Goal: Task Accomplishment & Management: Manage account settings

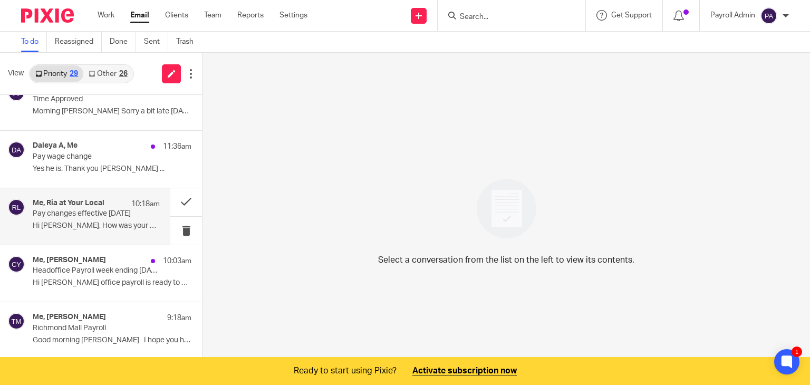
scroll to position [316, 0]
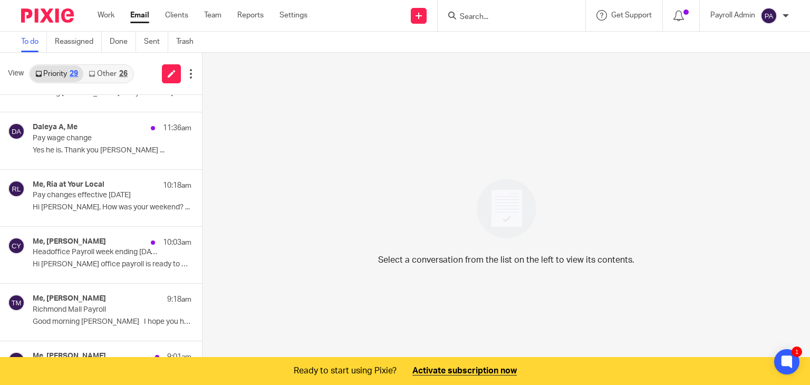
click at [102, 74] on link "Other 26" at bounding box center [107, 73] width 49 height 17
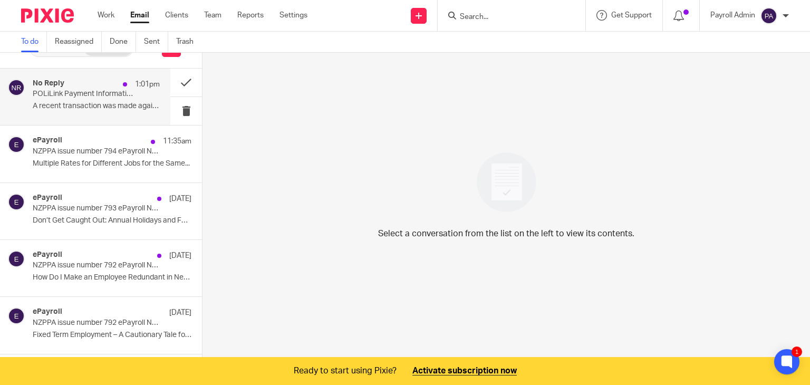
click at [81, 95] on p "POLiLink Payment Information" at bounding box center [84, 94] width 102 height 9
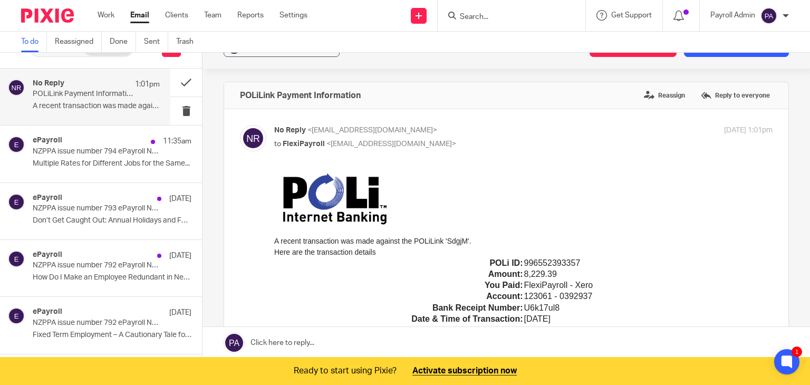
scroll to position [0, 0]
click at [711, 54] on button "Add email to existing task" at bounding box center [736, 47] width 105 height 19
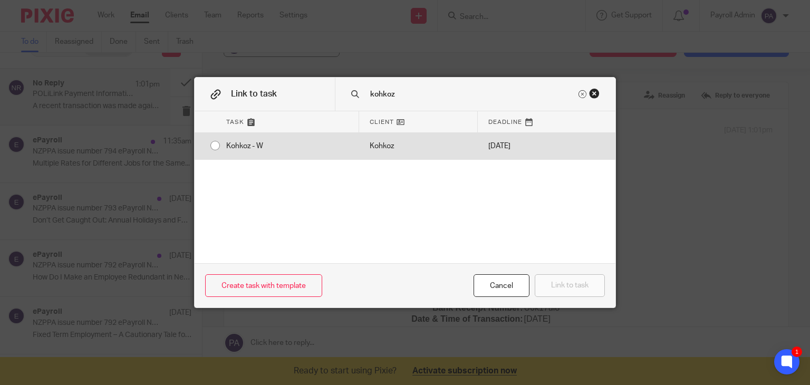
type input "kohkoz"
click at [216, 142] on div "Kohkoz - W" at bounding box center [287, 146] width 143 height 26
radio input "true"
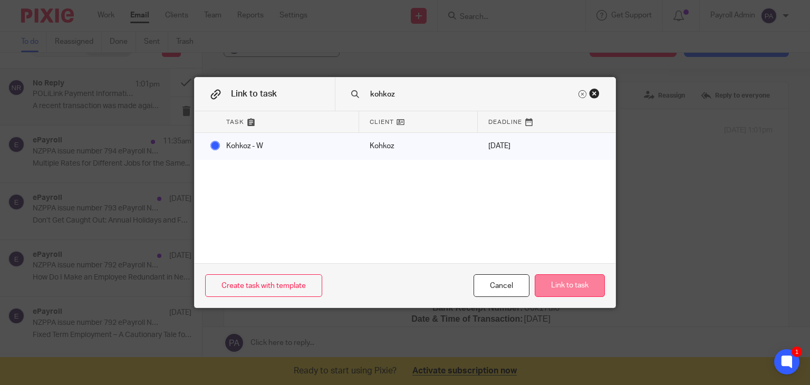
click at [563, 284] on button "Link to task" at bounding box center [570, 285] width 70 height 23
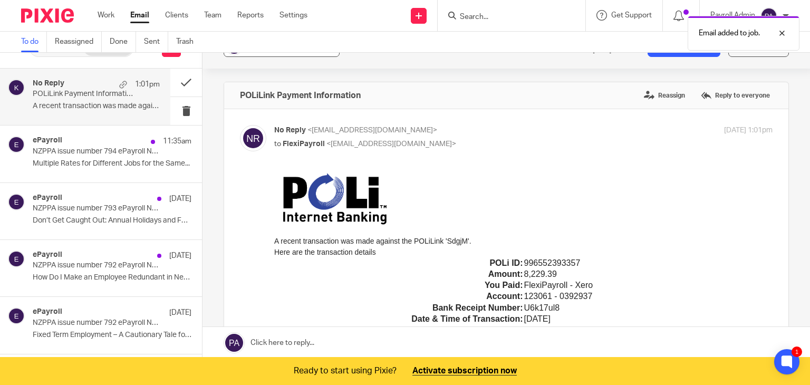
click at [288, 55] on button "? + Associate email with client" at bounding box center [282, 47] width 116 height 19
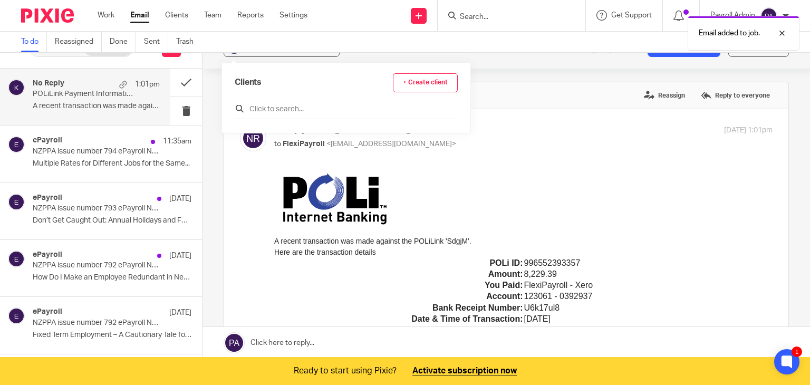
click at [278, 108] on input "text" at bounding box center [346, 109] width 223 height 11
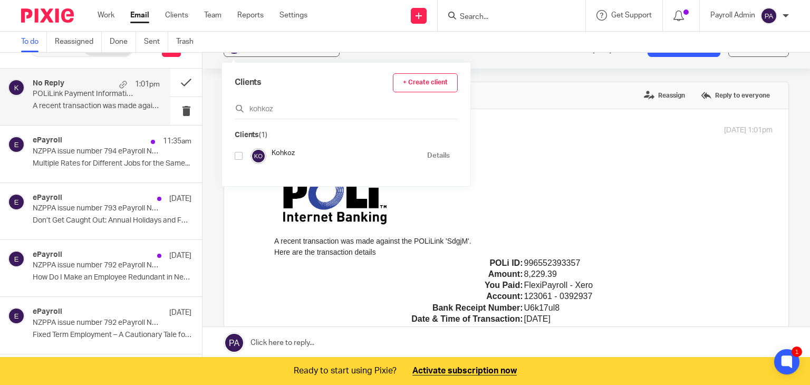
type input "kohkoz"
click at [241, 156] on input "checkbox" at bounding box center [239, 156] width 8 height 8
checkbox input "true"
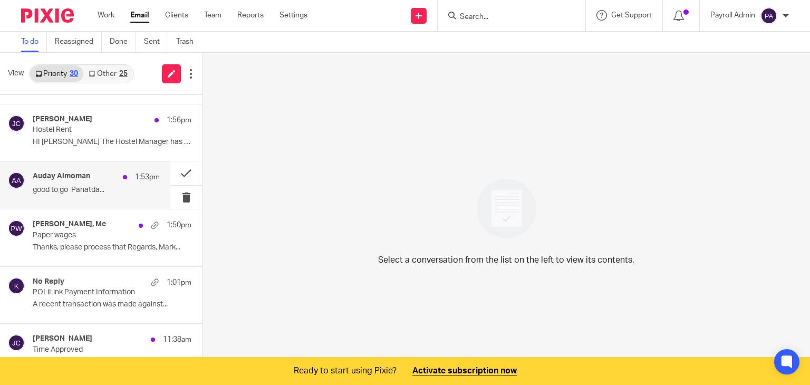
scroll to position [105, 0]
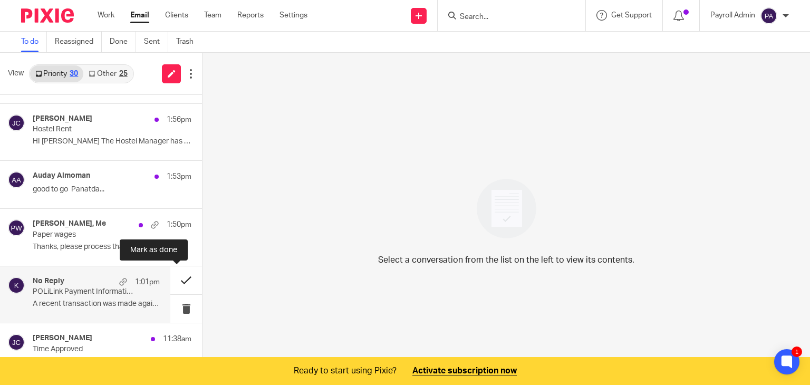
click at [179, 277] on button at bounding box center [186, 280] width 32 height 28
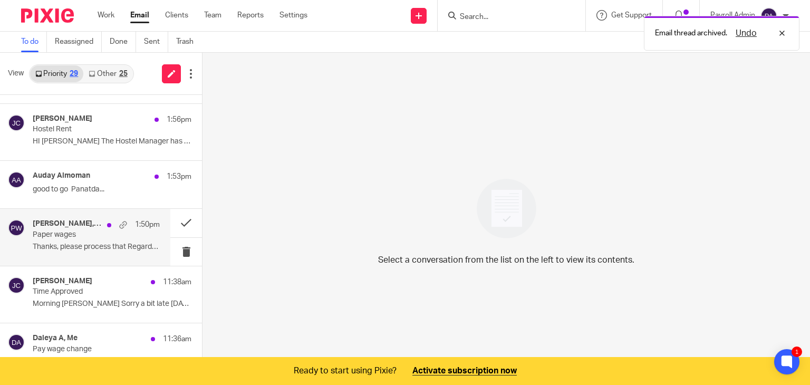
click at [105, 235] on p "Paper wages" at bounding box center [84, 234] width 102 height 9
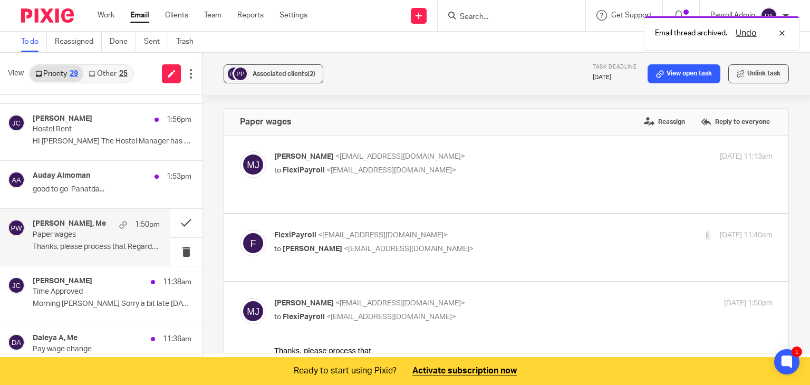
scroll to position [0, 0]
click at [112, 230] on p "Paper wages" at bounding box center [84, 234] width 102 height 9
click at [178, 218] on button at bounding box center [186, 223] width 32 height 28
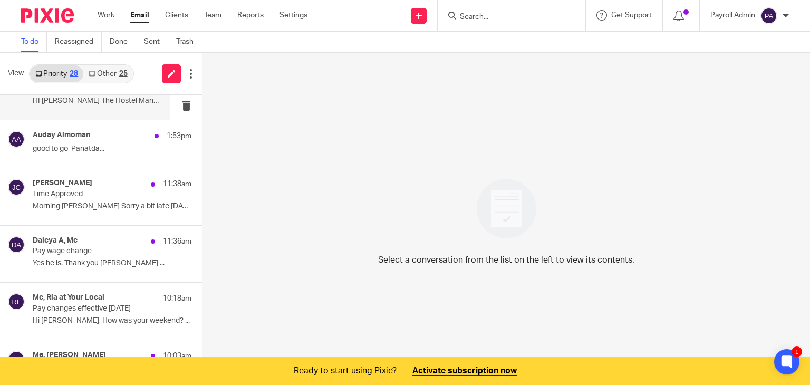
scroll to position [158, 0]
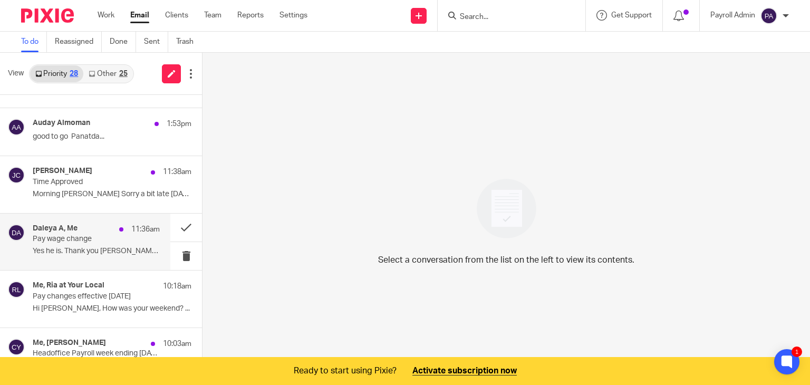
click at [72, 233] on div "Daleya A, Me 11:36am" at bounding box center [96, 229] width 127 height 11
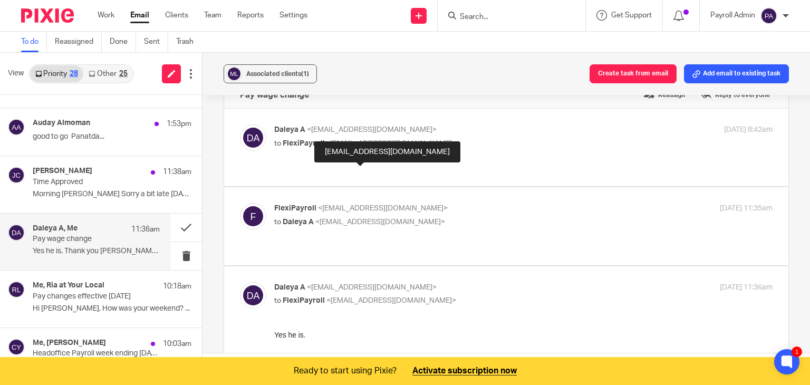
scroll to position [53, 0]
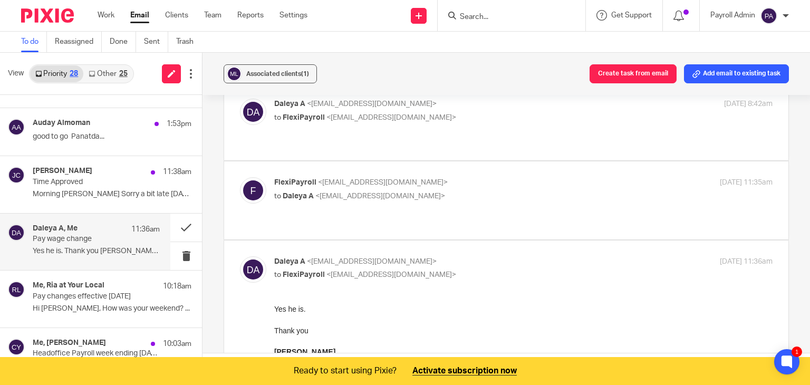
click at [464, 177] on p "FlexiPayroll <admin@flexipayroll.co.nz>" at bounding box center [440, 182] width 332 height 11
checkbox input "true"
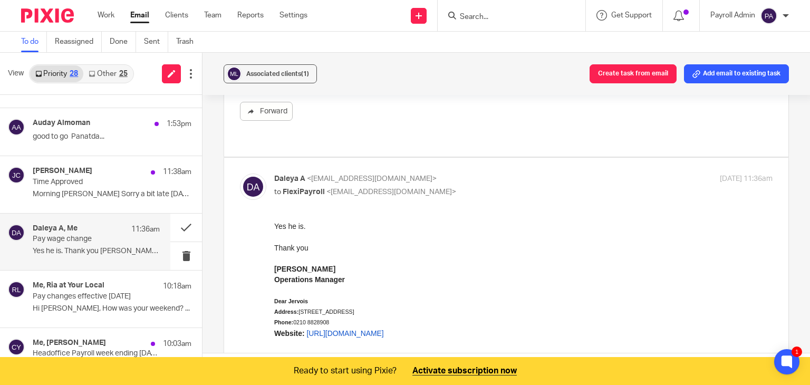
scroll to position [633, 0]
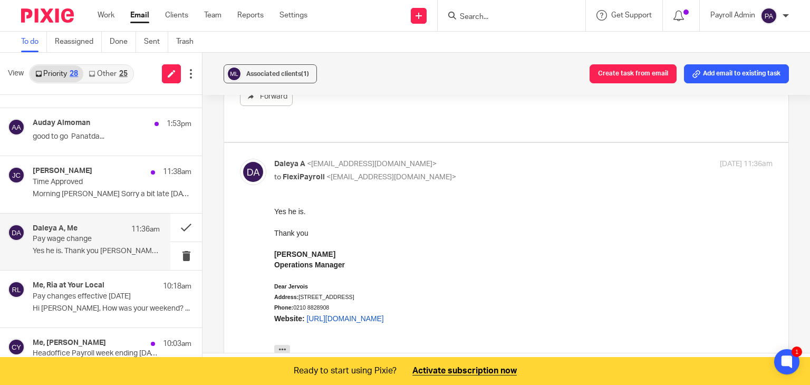
click at [99, 237] on p "Pay wage change" at bounding box center [84, 239] width 102 height 9
click at [717, 70] on button "Add email to existing task" at bounding box center [736, 73] width 105 height 19
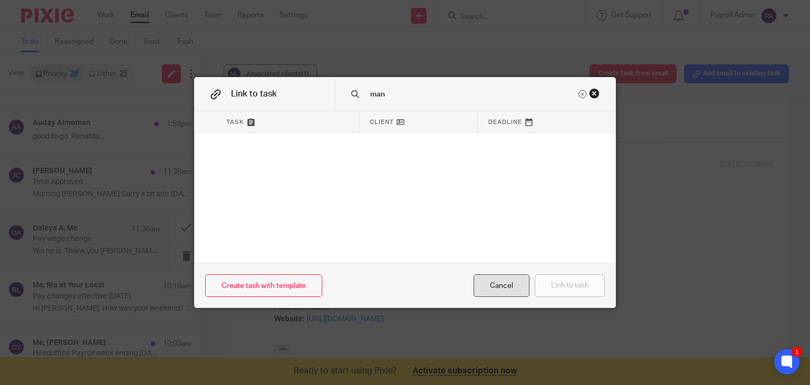
type input "man"
click at [500, 283] on div "Cancel" at bounding box center [502, 285] width 56 height 23
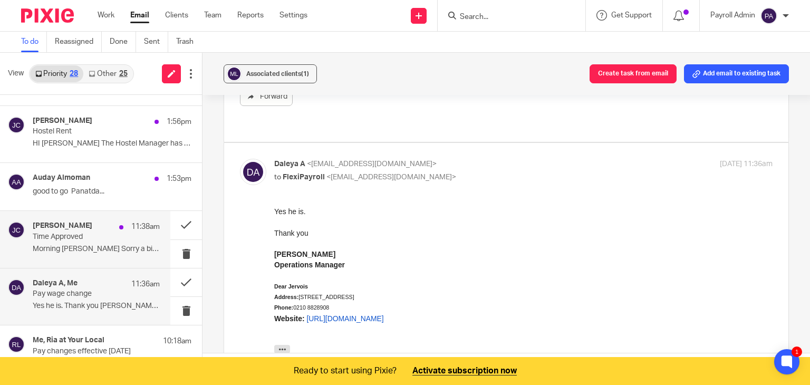
scroll to position [105, 0]
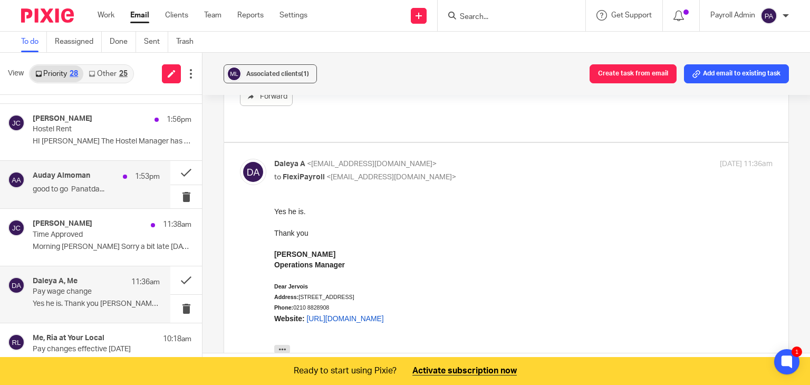
click at [68, 182] on div "Auday Almoman 1:53pm good to go Panatda..." at bounding box center [96, 184] width 127 height 26
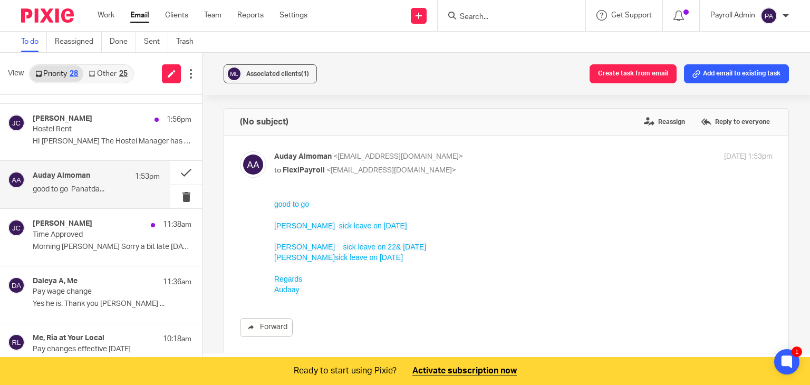
scroll to position [0, 0]
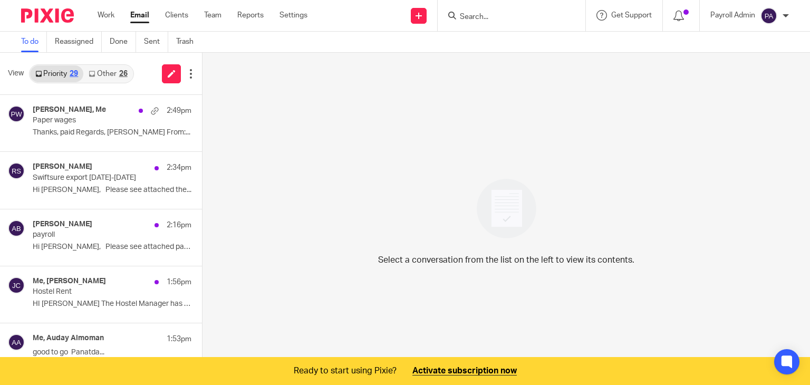
click at [114, 76] on link "Other 26" at bounding box center [107, 73] width 49 height 17
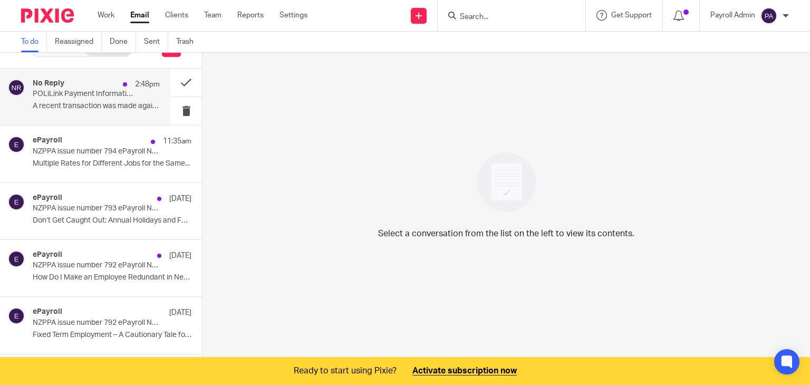
click at [97, 88] on div "No Reply 2:48pm" at bounding box center [96, 84] width 127 height 11
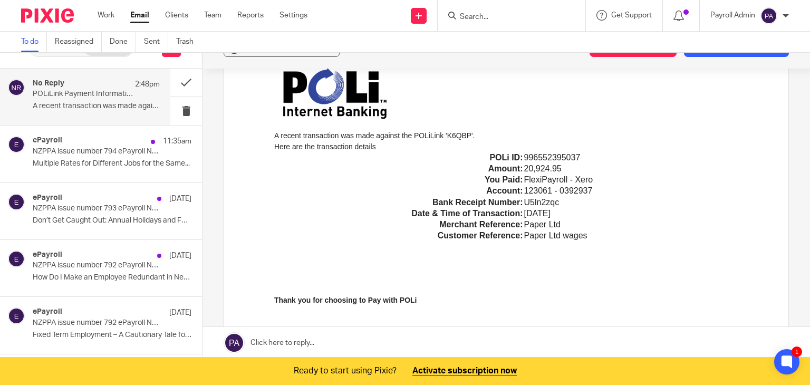
scroll to position [0, 0]
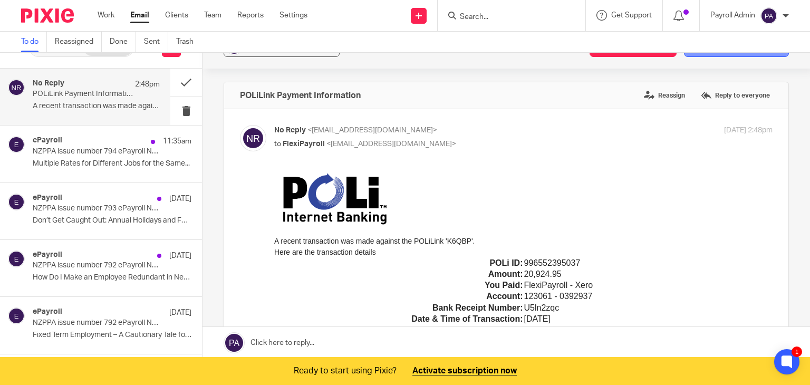
click at [711, 56] on button "Add email to existing task" at bounding box center [736, 47] width 105 height 19
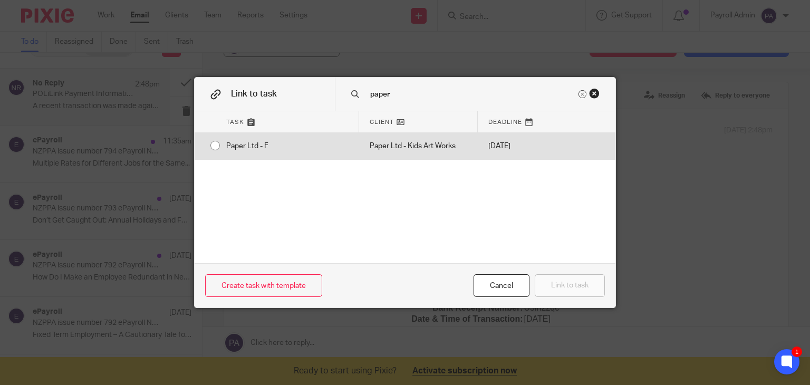
type input "paper"
click at [208, 142] on input "radio" at bounding box center [215, 146] width 20 height 20
radio input "false"
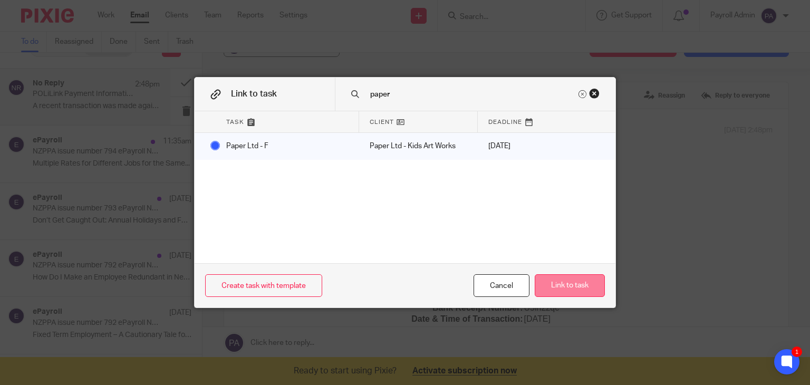
click at [581, 284] on button "Link to task" at bounding box center [570, 285] width 70 height 23
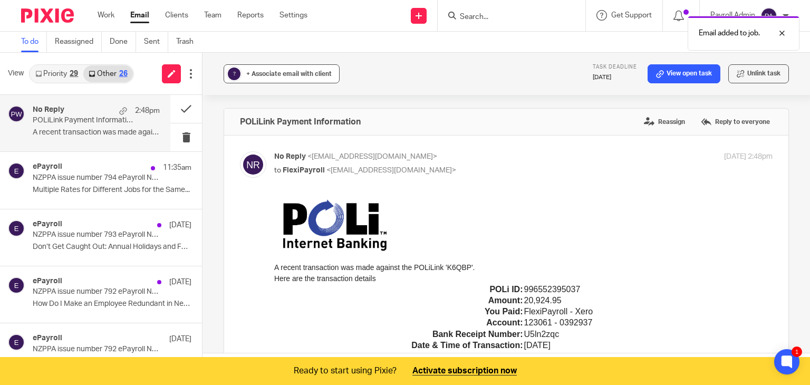
click at [260, 69] on div "+ Associate email with client" at bounding box center [288, 74] width 85 height 11
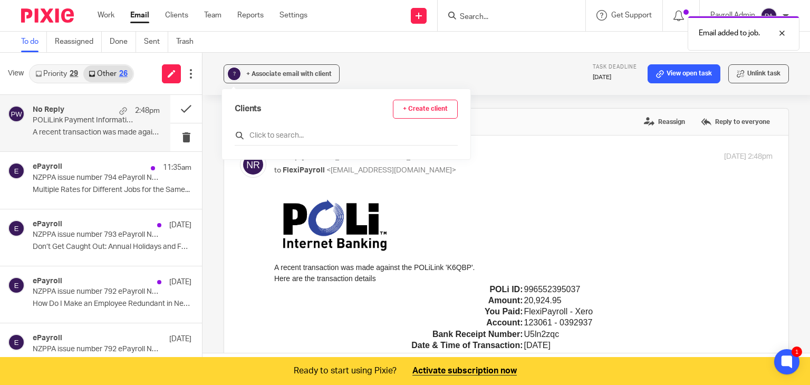
click at [289, 134] on input "text" at bounding box center [346, 135] width 223 height 11
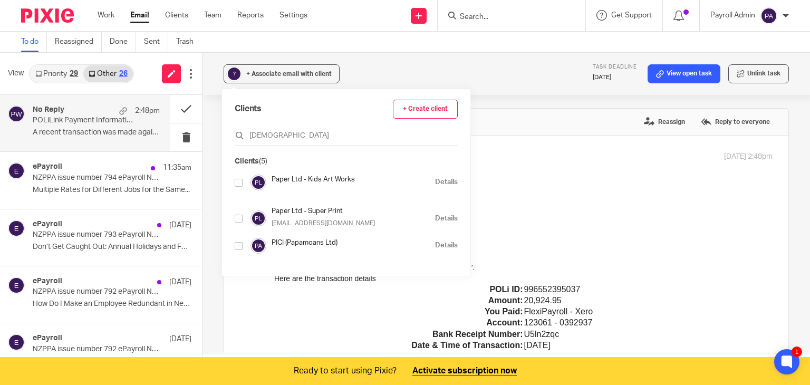
type input "pape"
click at [239, 181] on input "checkbox" at bounding box center [239, 183] width 8 height 8
checkbox input "true"
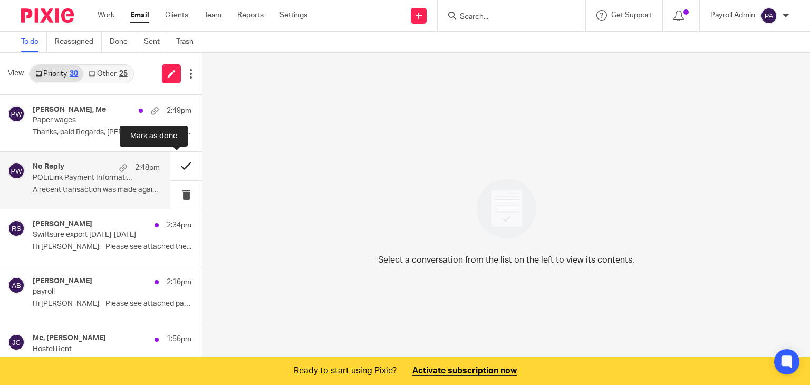
click at [176, 165] on button at bounding box center [186, 166] width 32 height 28
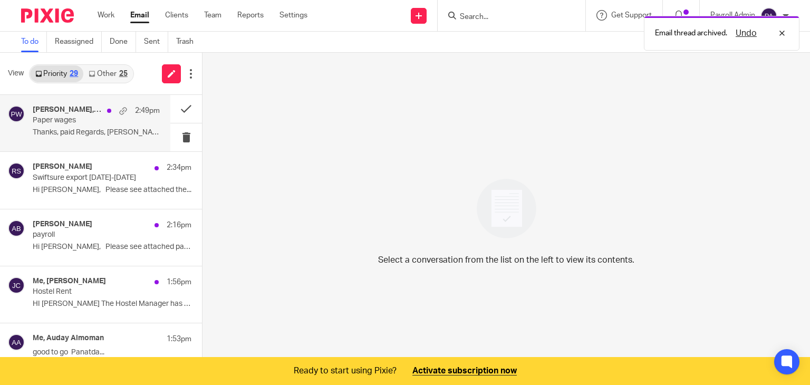
click at [108, 123] on p "Paper wages" at bounding box center [84, 120] width 102 height 9
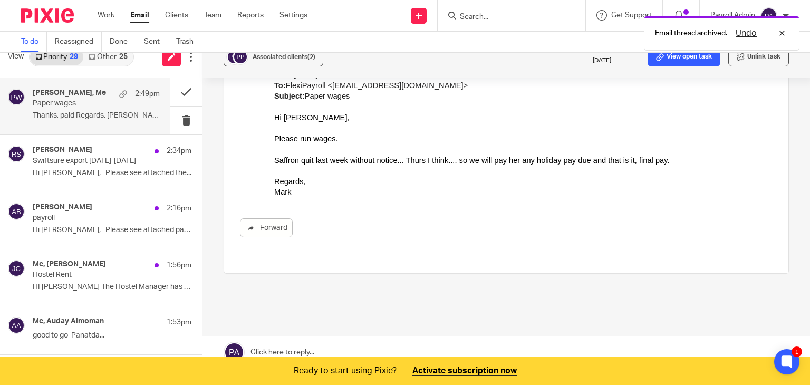
scroll to position [26, 0]
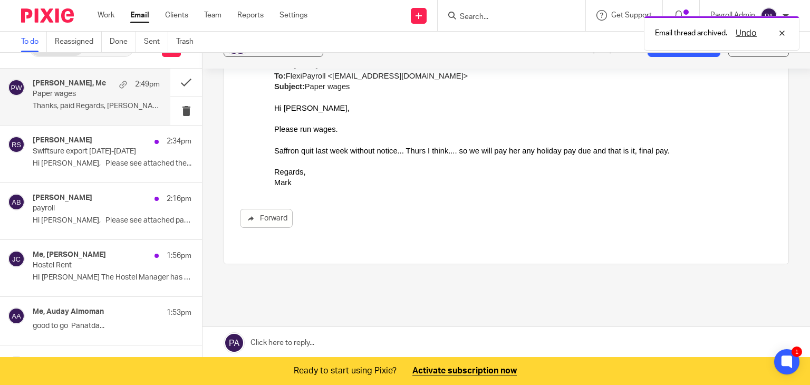
click at [301, 332] on link at bounding box center [505, 343] width 607 height 32
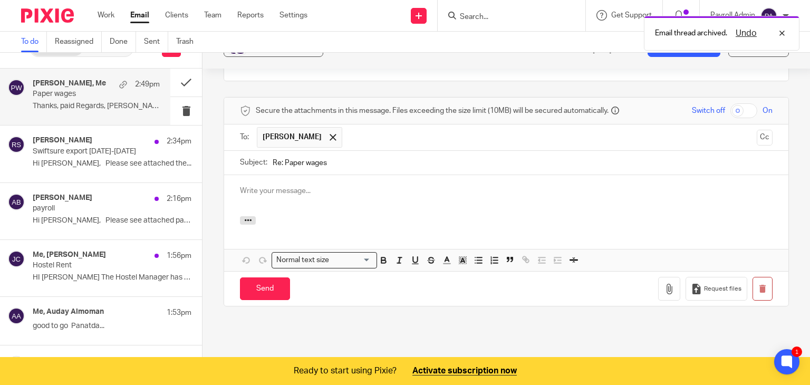
scroll to position [0, 0]
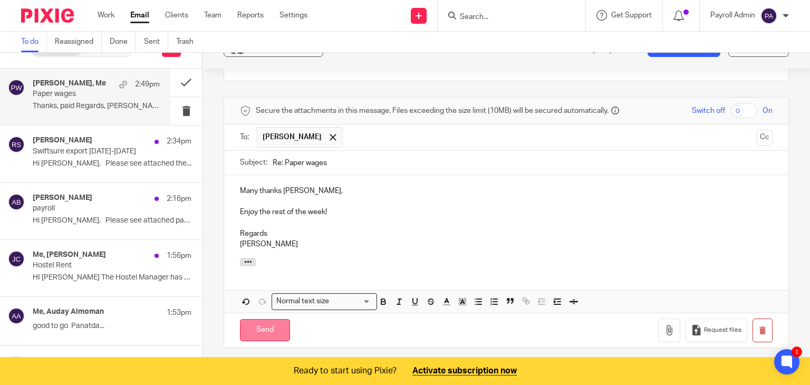
click at [266, 319] on input "Send" at bounding box center [265, 330] width 50 height 23
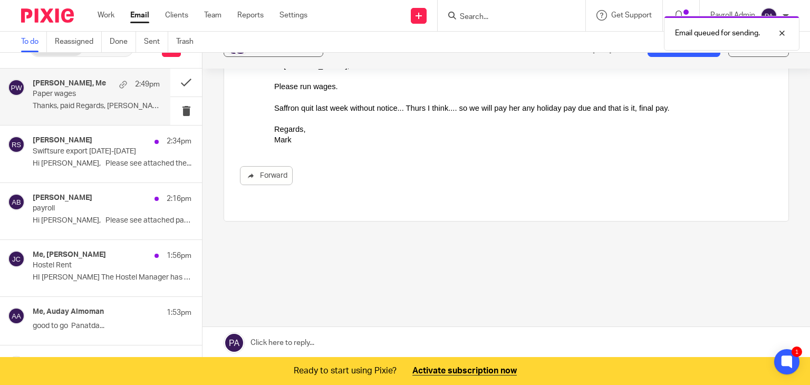
scroll to position [665, 0]
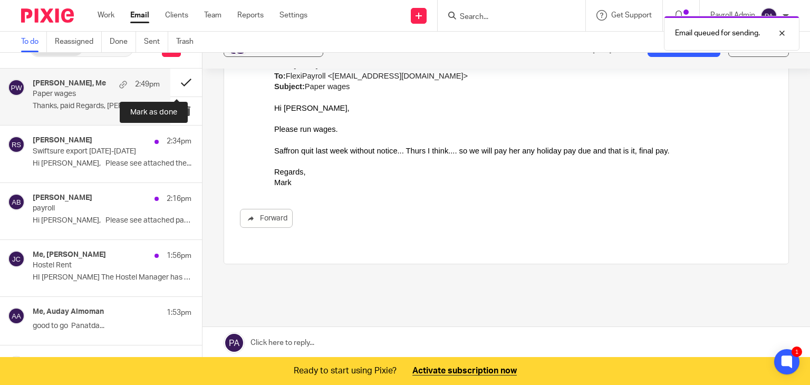
click at [177, 80] on button at bounding box center [186, 83] width 32 height 28
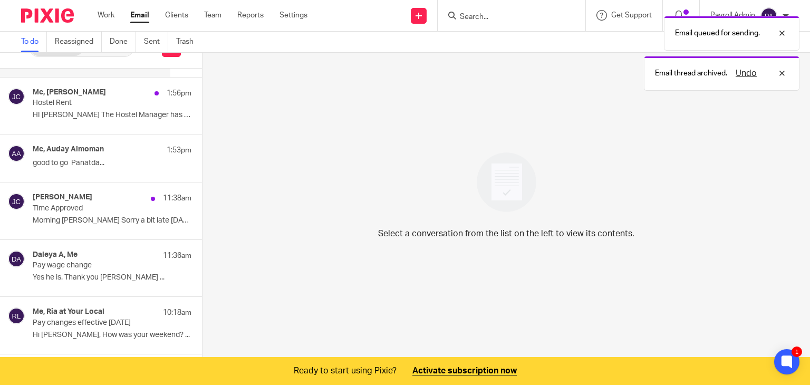
scroll to position [158, 0]
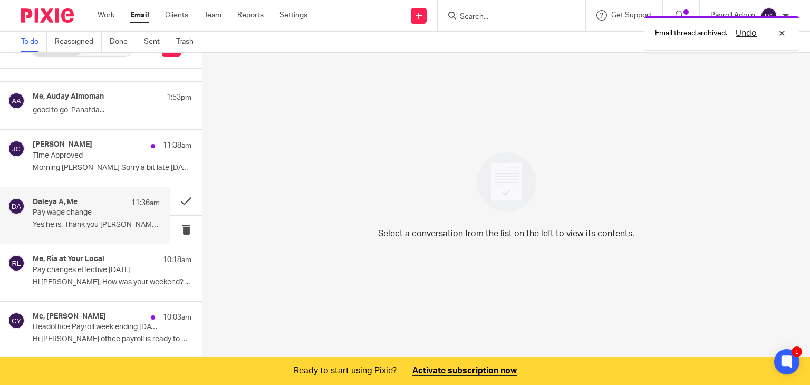
click at [101, 209] on p "Pay wage change" at bounding box center [84, 212] width 102 height 9
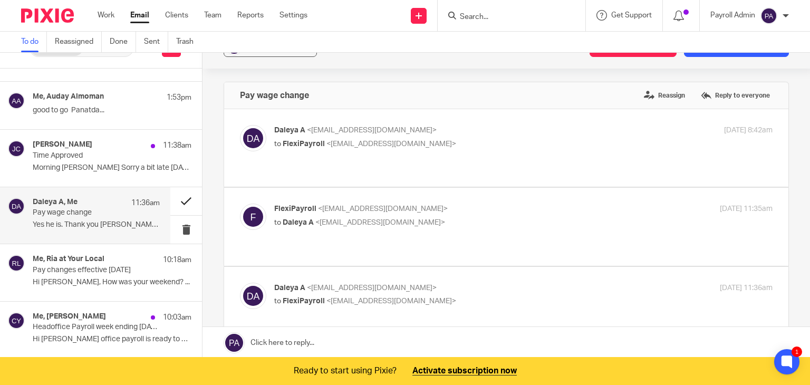
scroll to position [0, 0]
click at [177, 198] on button at bounding box center [186, 201] width 32 height 28
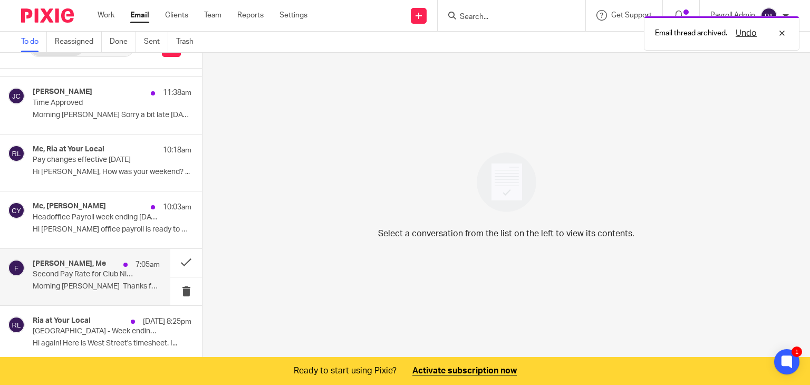
scroll to position [264, 0]
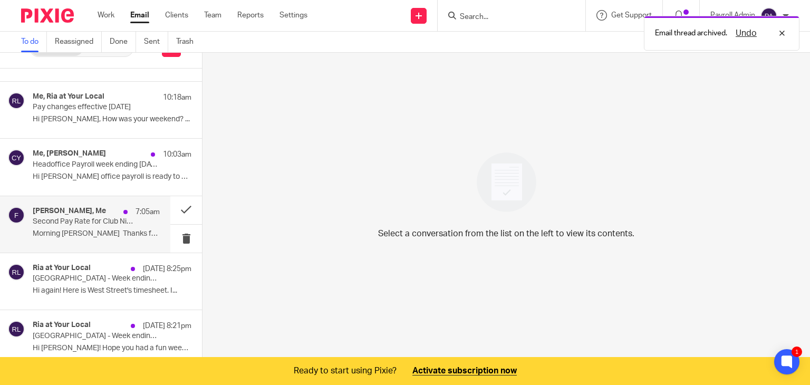
click at [101, 219] on p "Second Pay Rate for Club Night" at bounding box center [84, 221] width 102 height 9
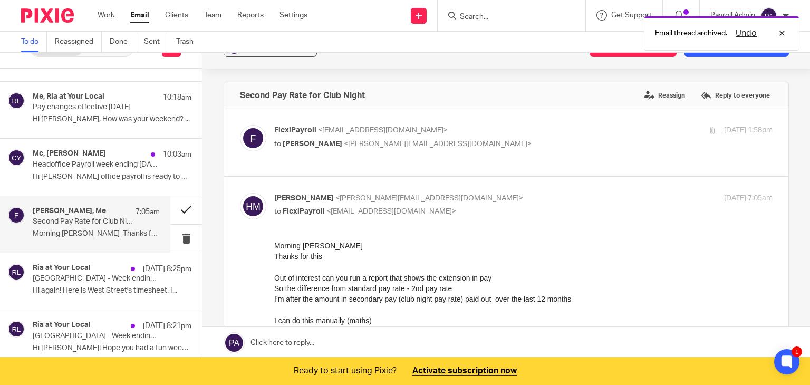
scroll to position [0, 0]
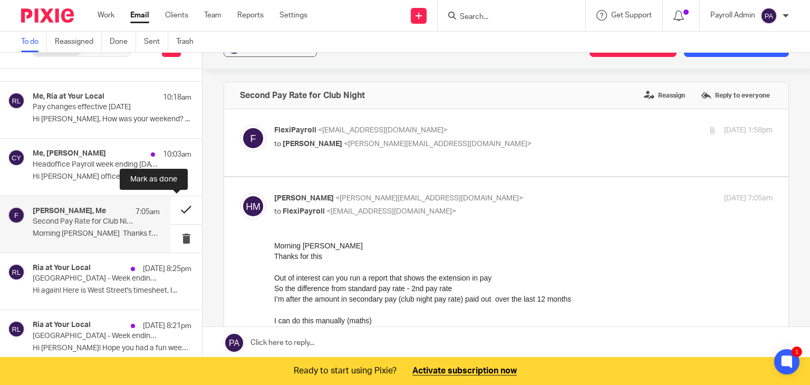
click at [177, 208] on button at bounding box center [186, 210] width 32 height 28
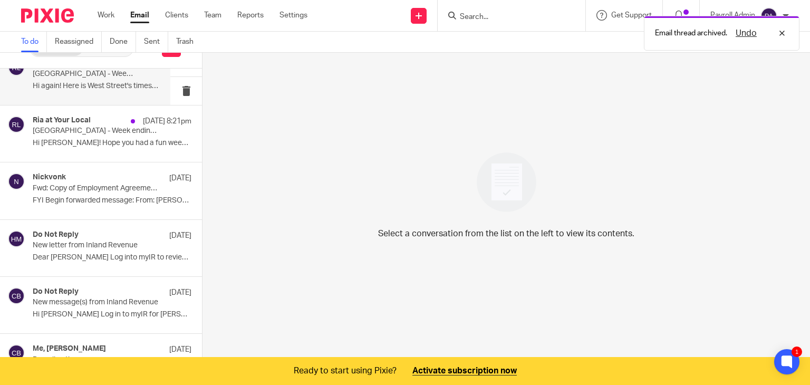
scroll to position [422, 0]
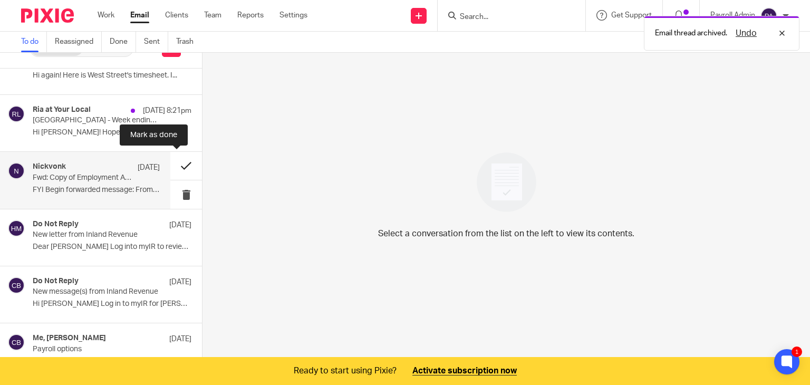
click at [178, 160] on button at bounding box center [186, 166] width 32 height 28
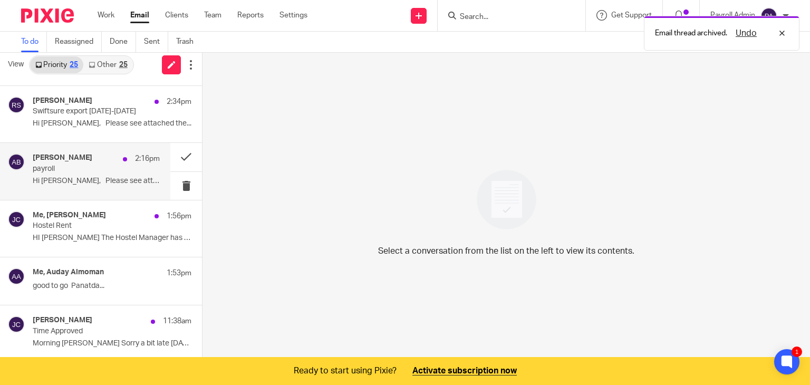
scroll to position [0, 0]
